Goal: Information Seeking & Learning: Learn about a topic

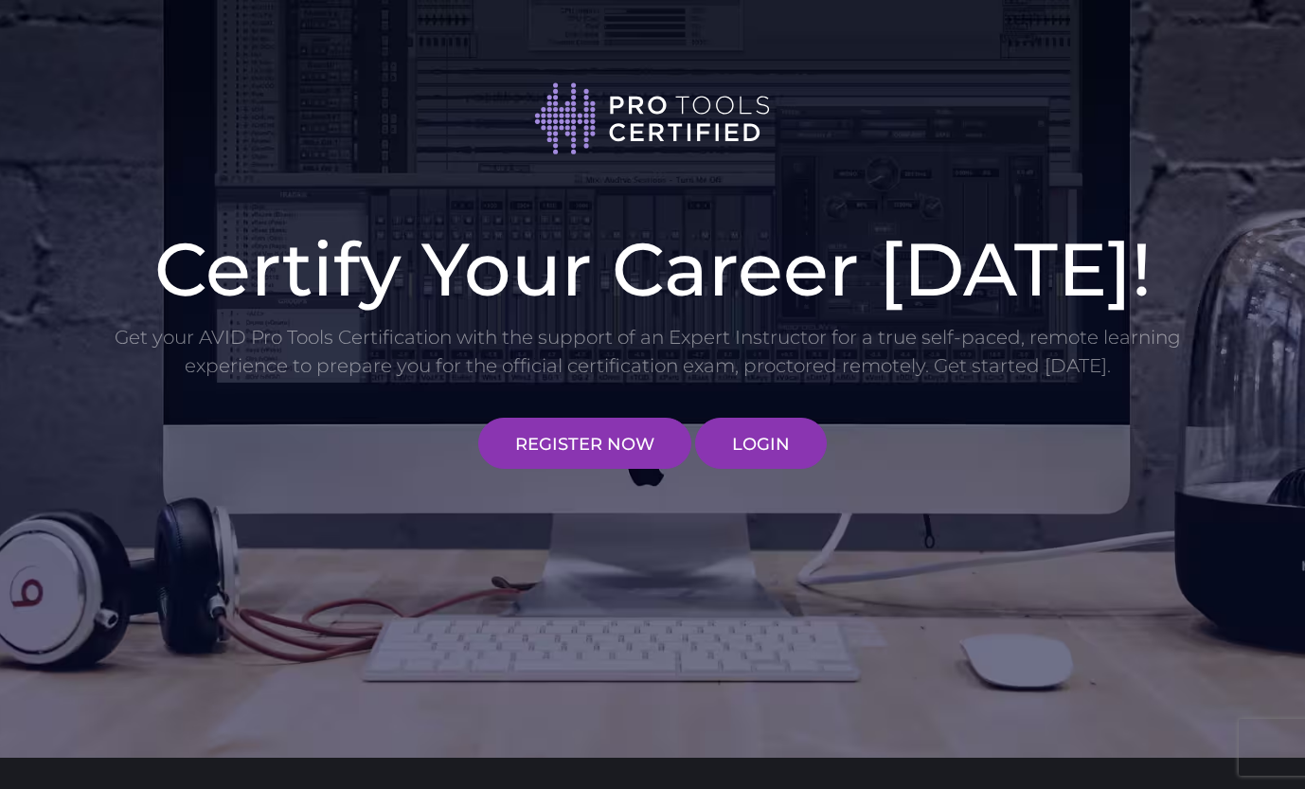
click at [746, 432] on link "LOGIN" at bounding box center [761, 443] width 132 height 51
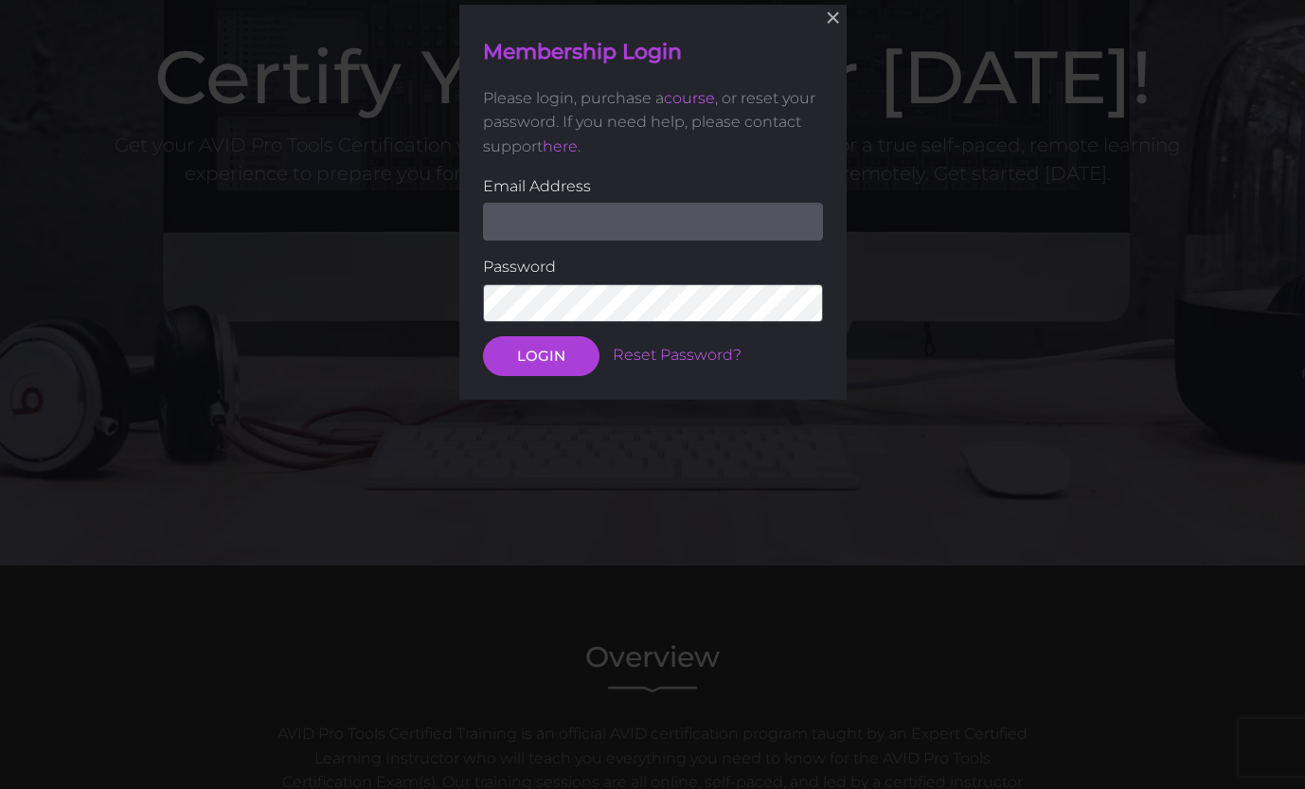
scroll to position [193, 0]
type input "[EMAIL_ADDRESS][DOMAIN_NAME]"
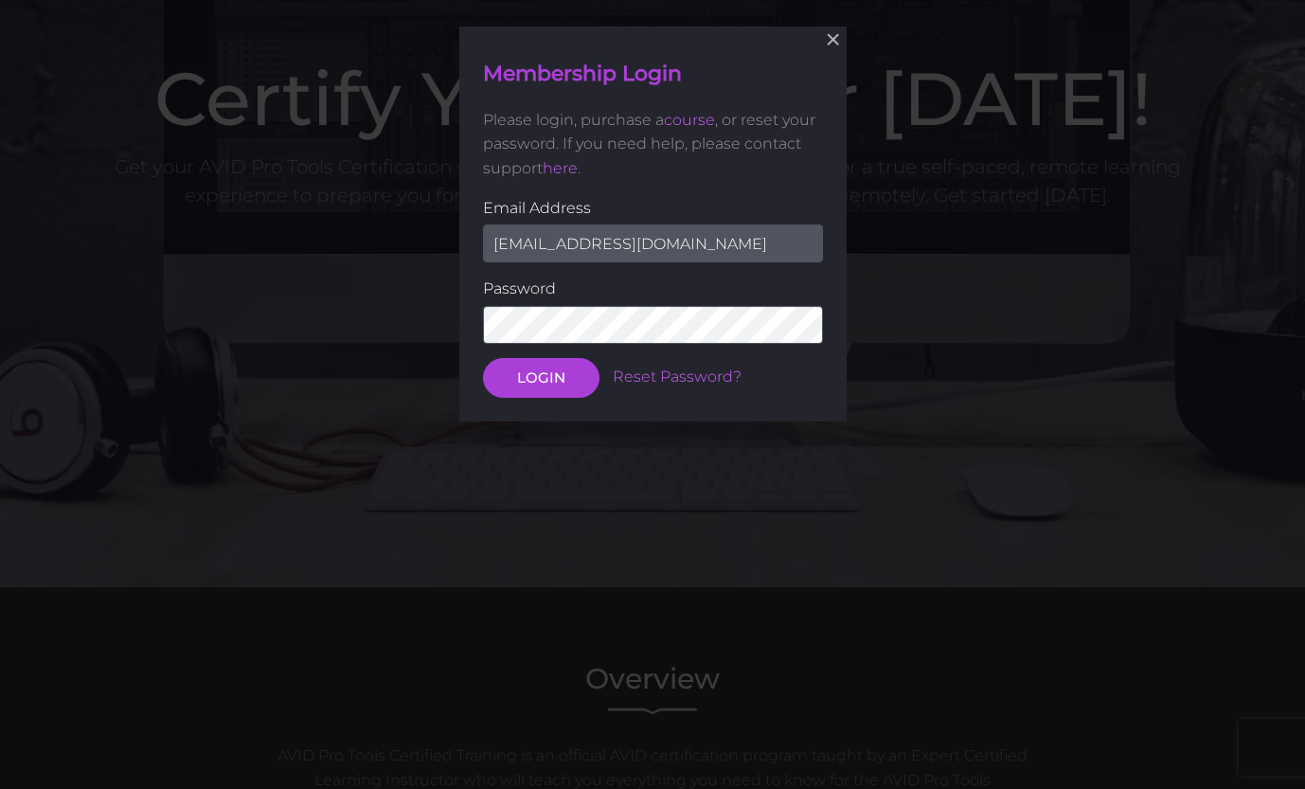
scroll to position [170, 0]
click at [575, 367] on button "LOGIN" at bounding box center [541, 378] width 116 height 40
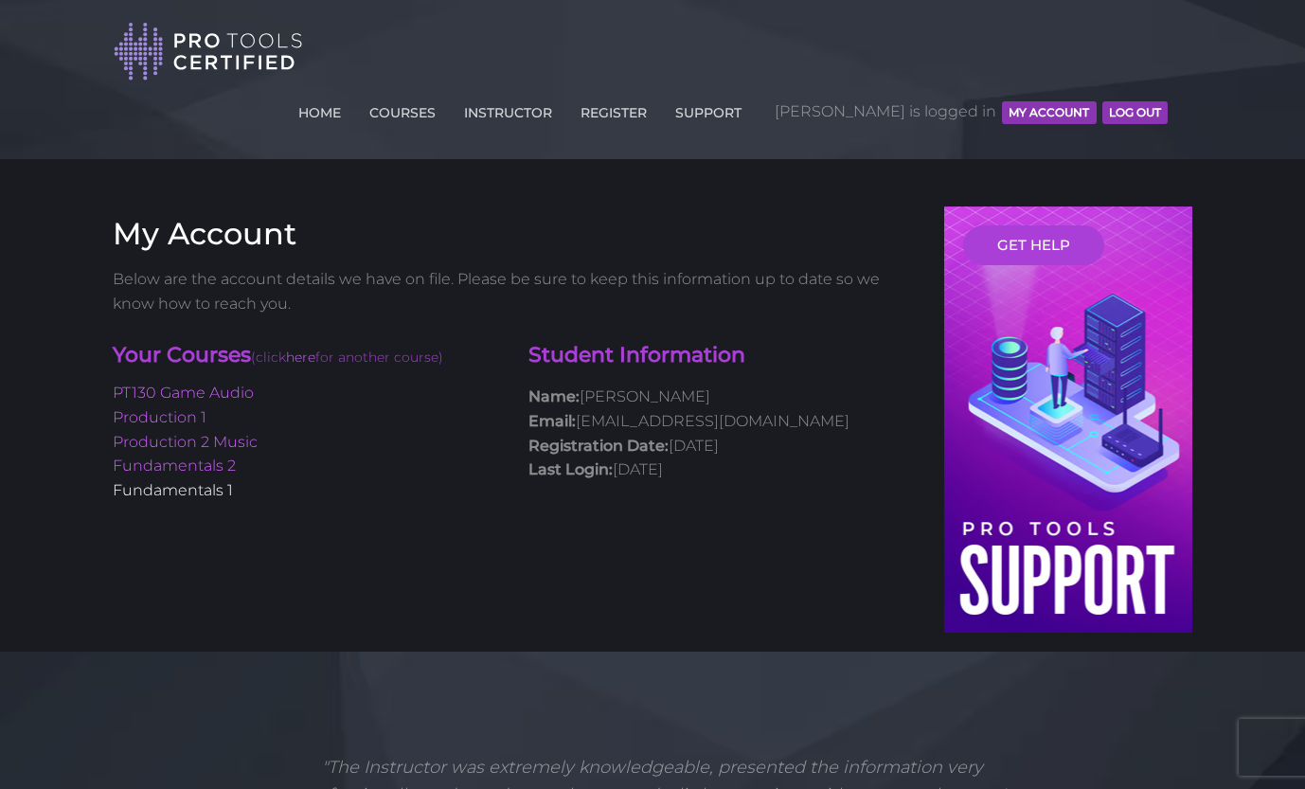
click at [194, 481] on link "Fundamentals 1" at bounding box center [173, 490] width 120 height 18
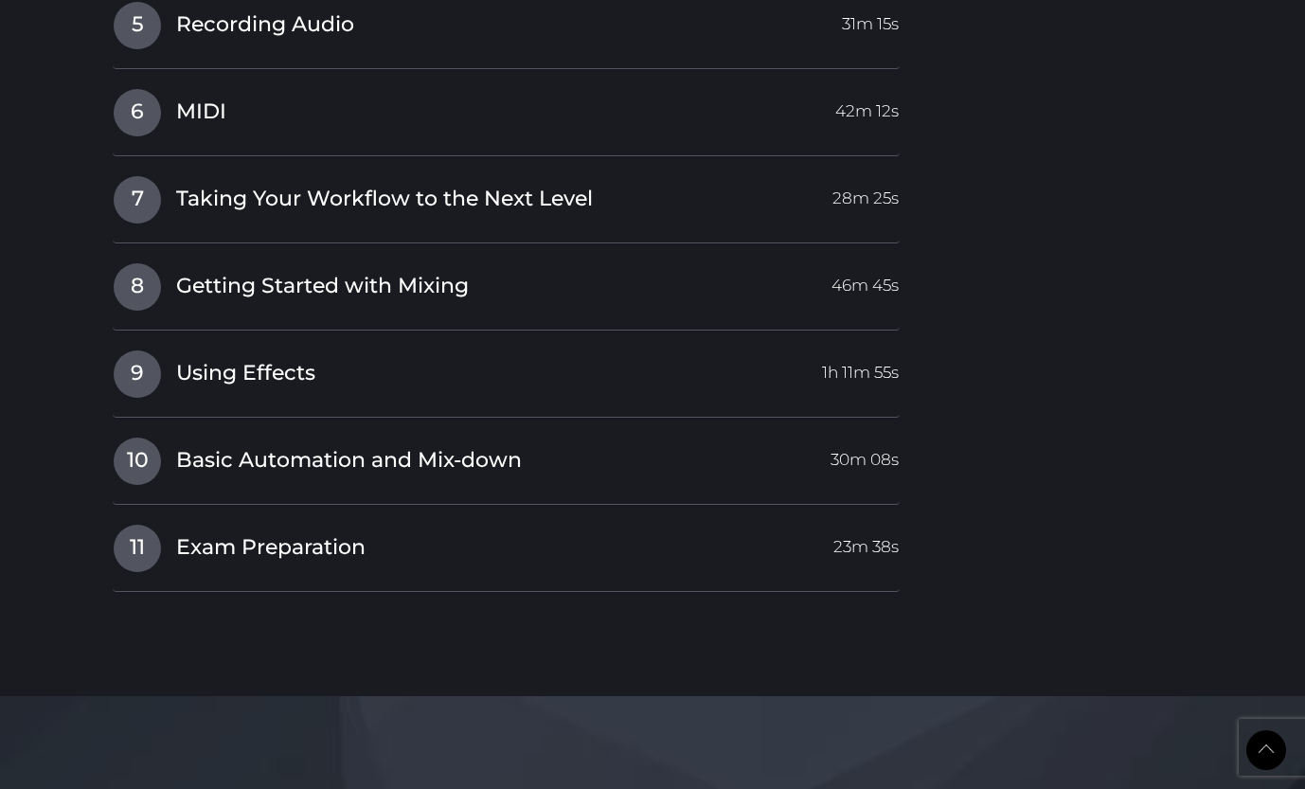
scroll to position [3146, 0]
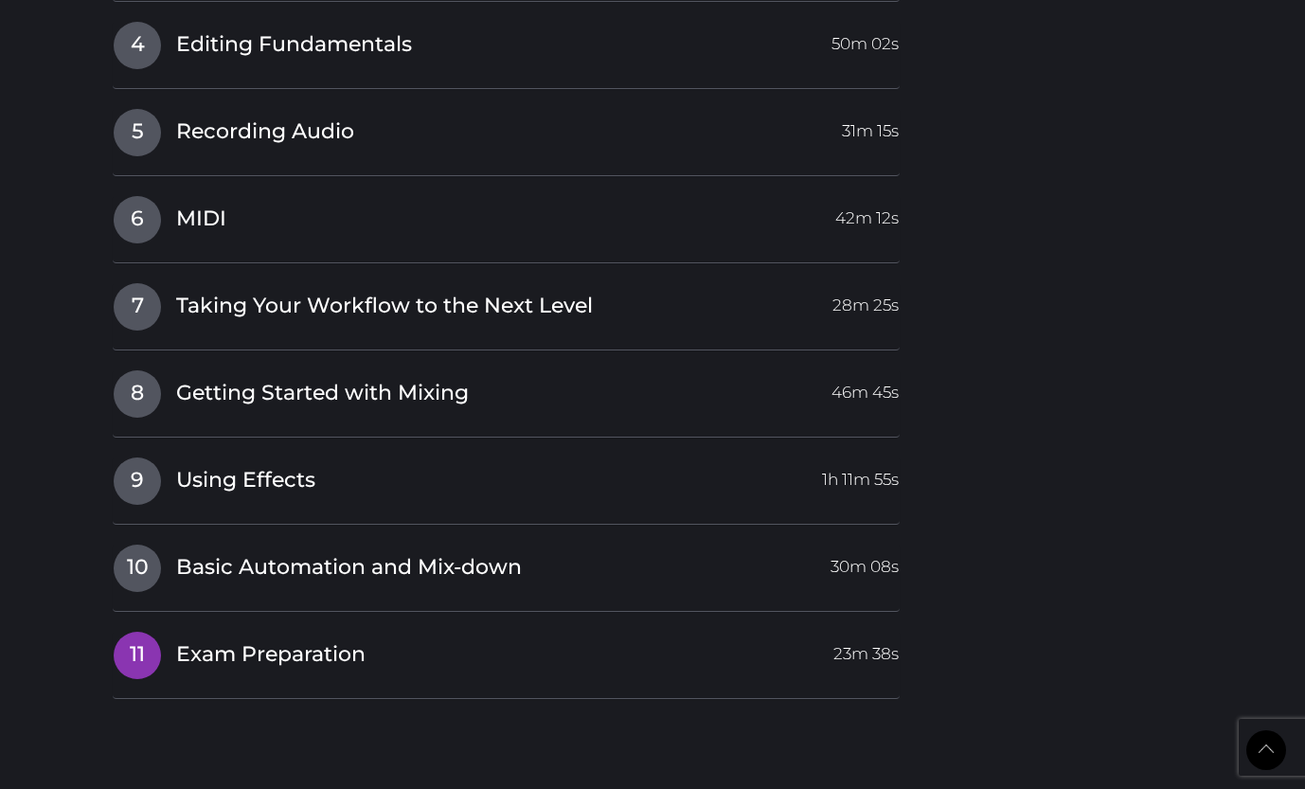
click at [266, 631] on link "11 Exam Preparation 23m 38s" at bounding box center [506, 651] width 787 height 40
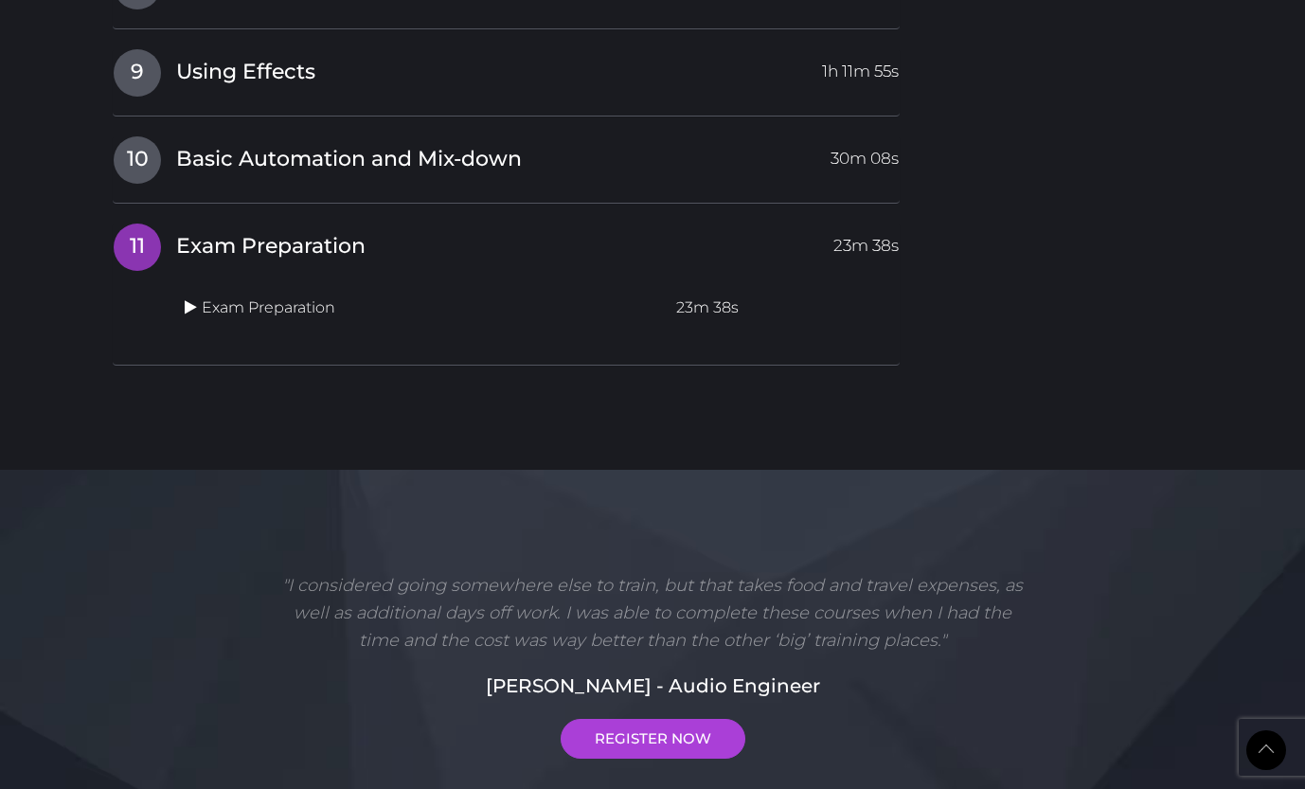
click at [192, 299] on icon at bounding box center [191, 306] width 12 height 15
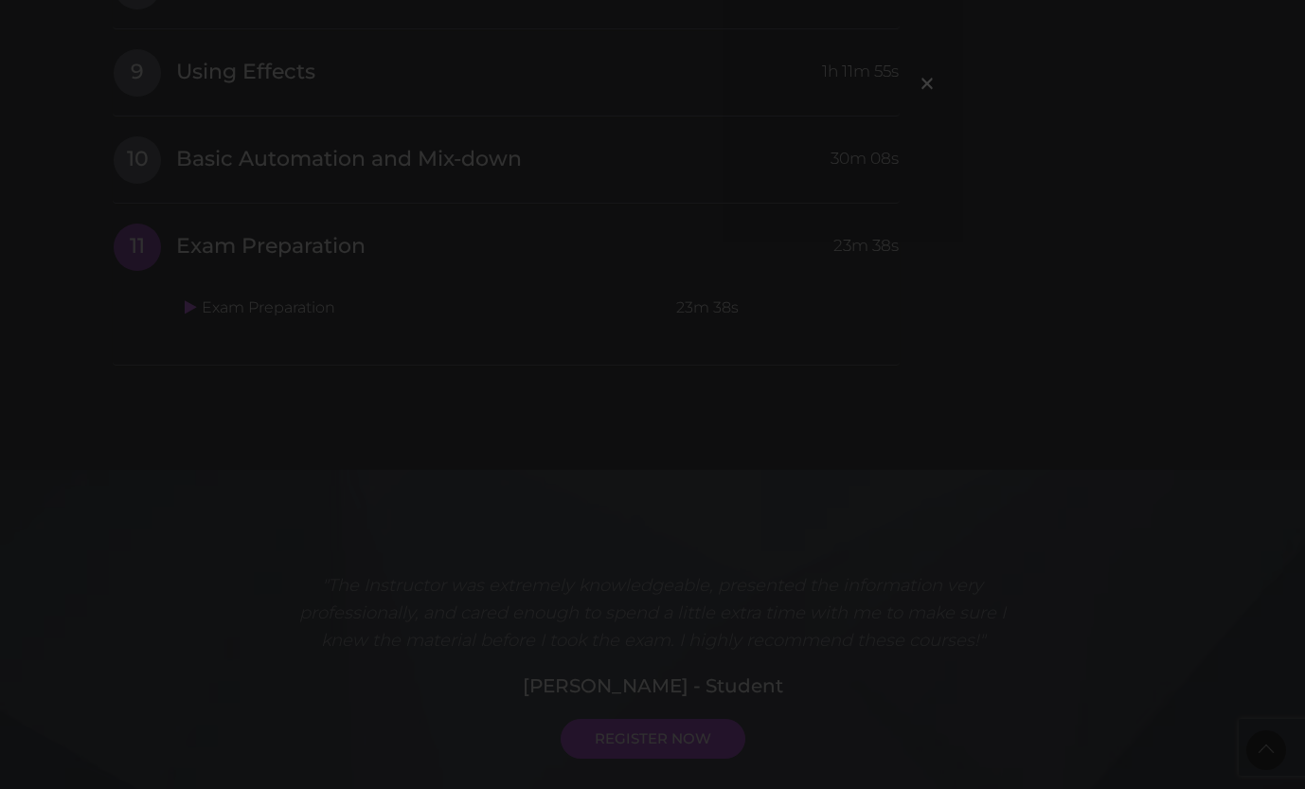
click at [938, 84] on div "×" at bounding box center [652, 394] width 1305 height 789
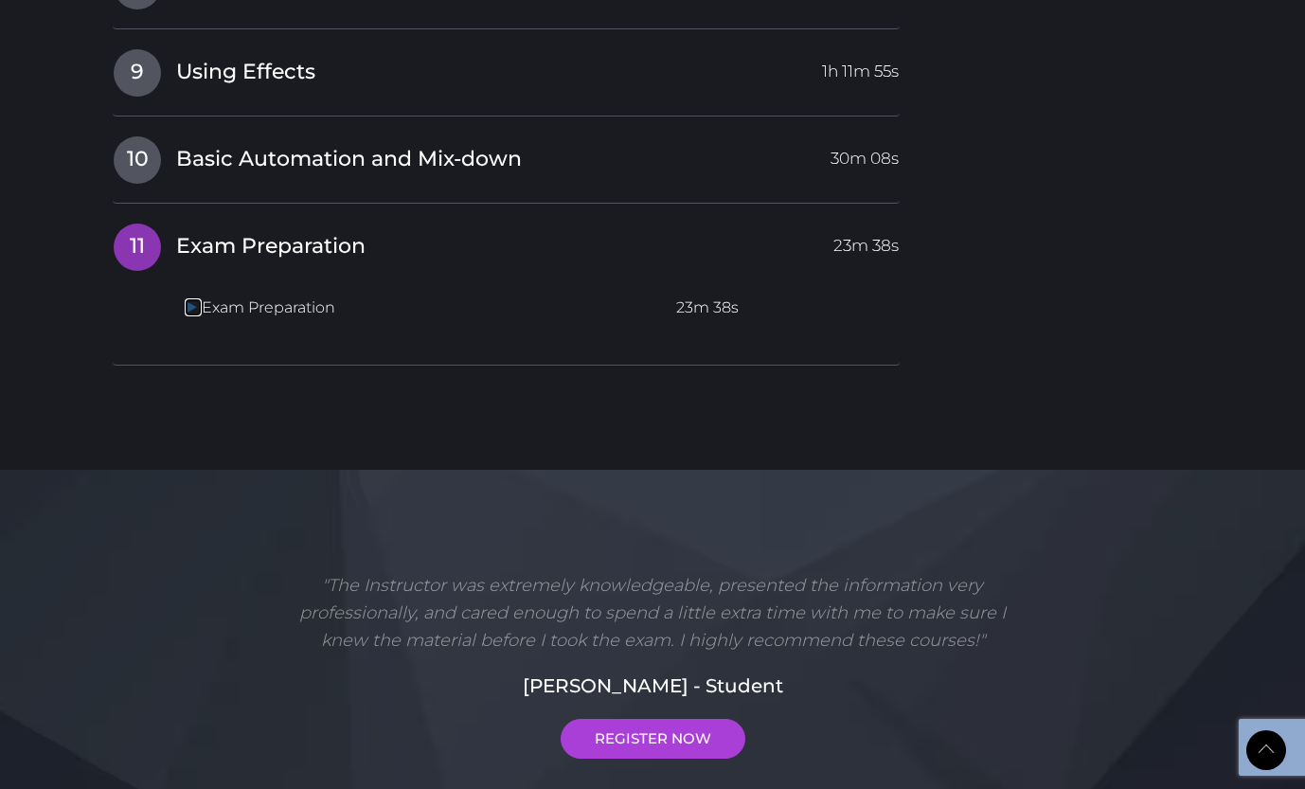
drag, startPoint x: 937, startPoint y: 84, endPoint x: 920, endPoint y: 72, distance: 21.0
